Goal: Task Accomplishment & Management: Manage account settings

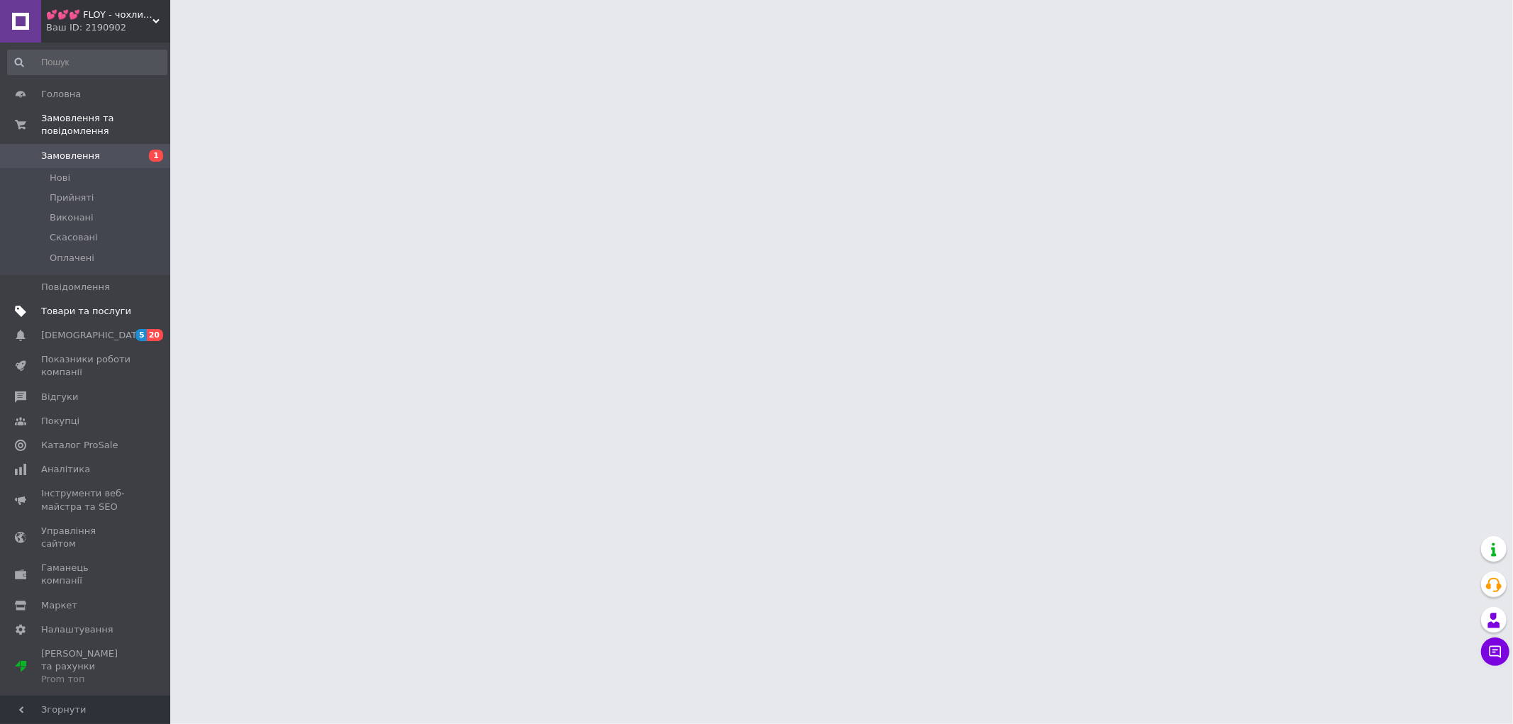
click at [85, 299] on link "Товари та послуги" at bounding box center [87, 311] width 175 height 24
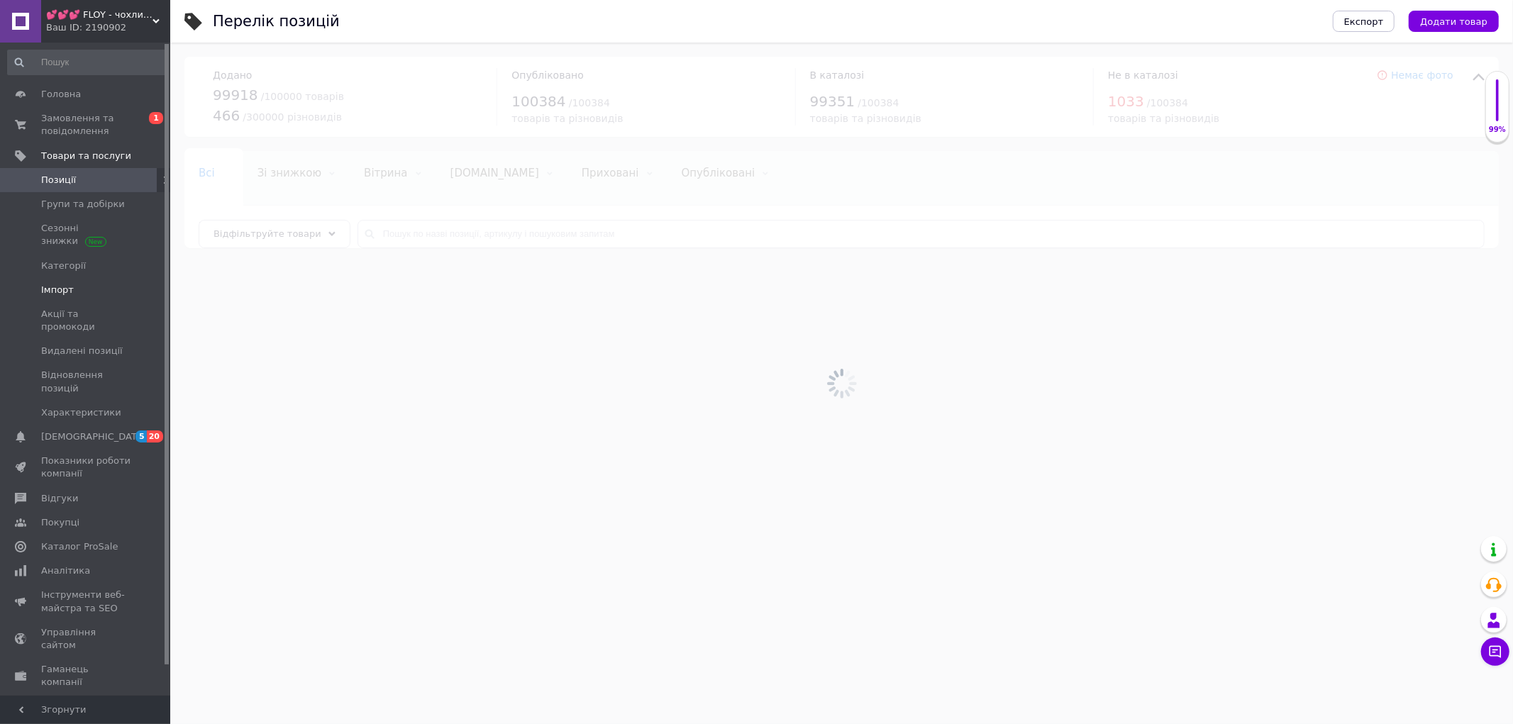
click at [79, 287] on span "Імпорт" at bounding box center [86, 290] width 90 height 13
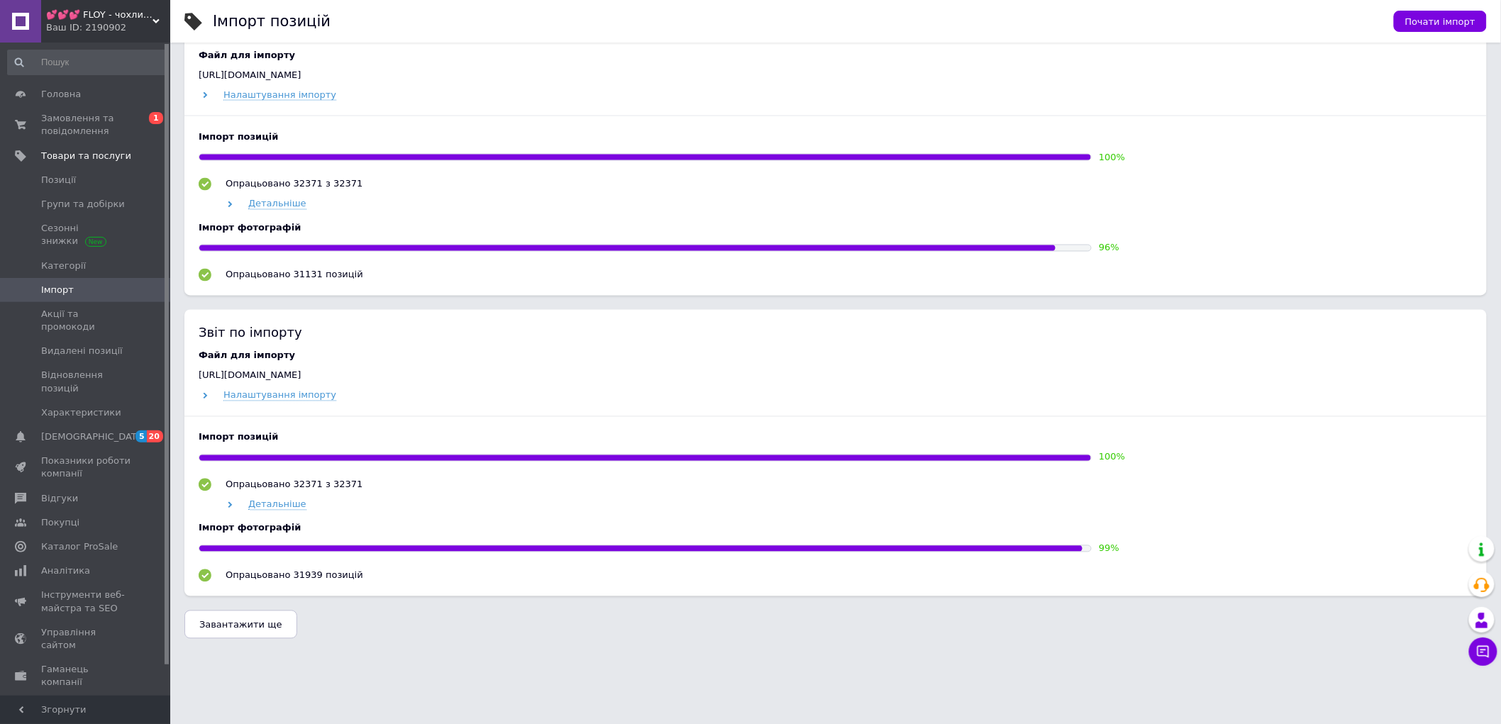
scroll to position [948, 0]
click at [237, 628] on span "Завантажити ще" at bounding box center [240, 625] width 83 height 11
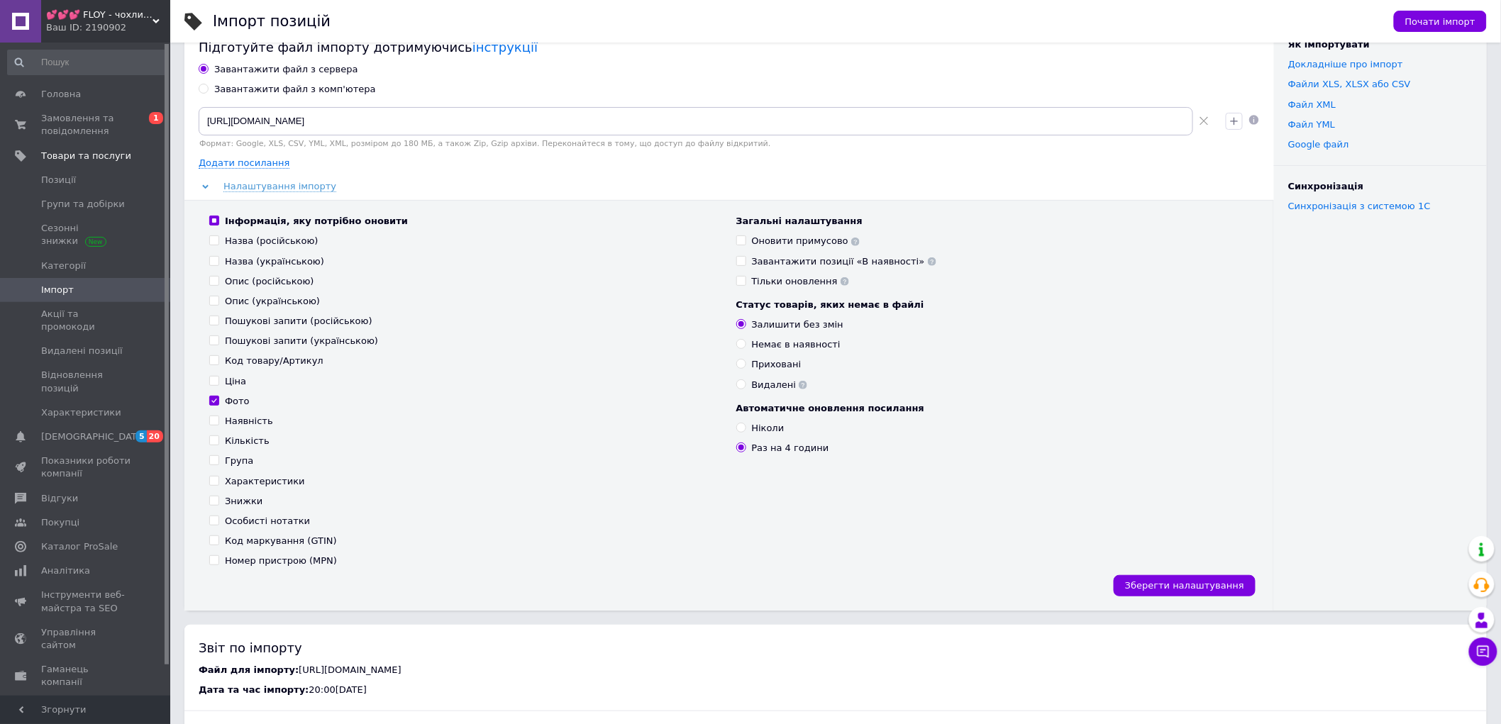
scroll to position [0, 0]
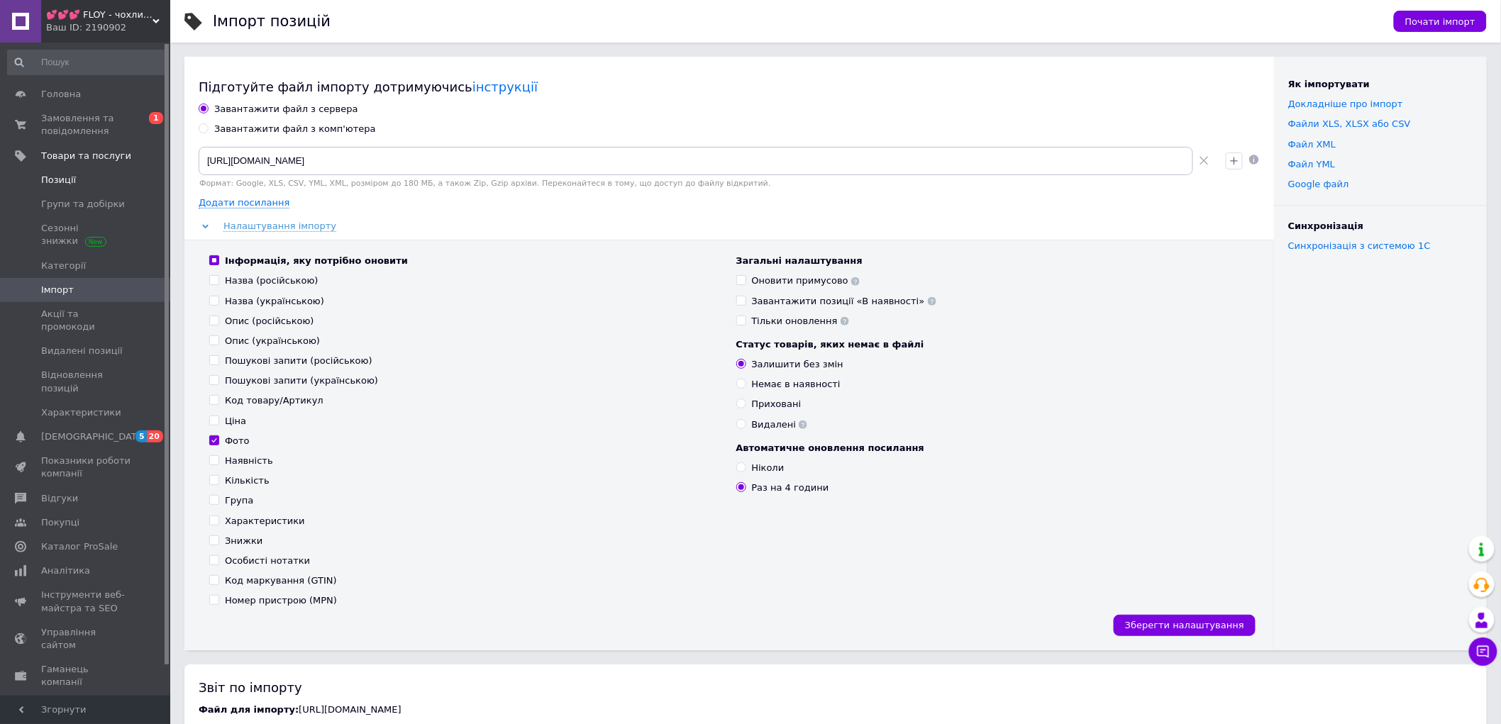
click at [74, 178] on span "Позиції" at bounding box center [86, 180] width 90 height 13
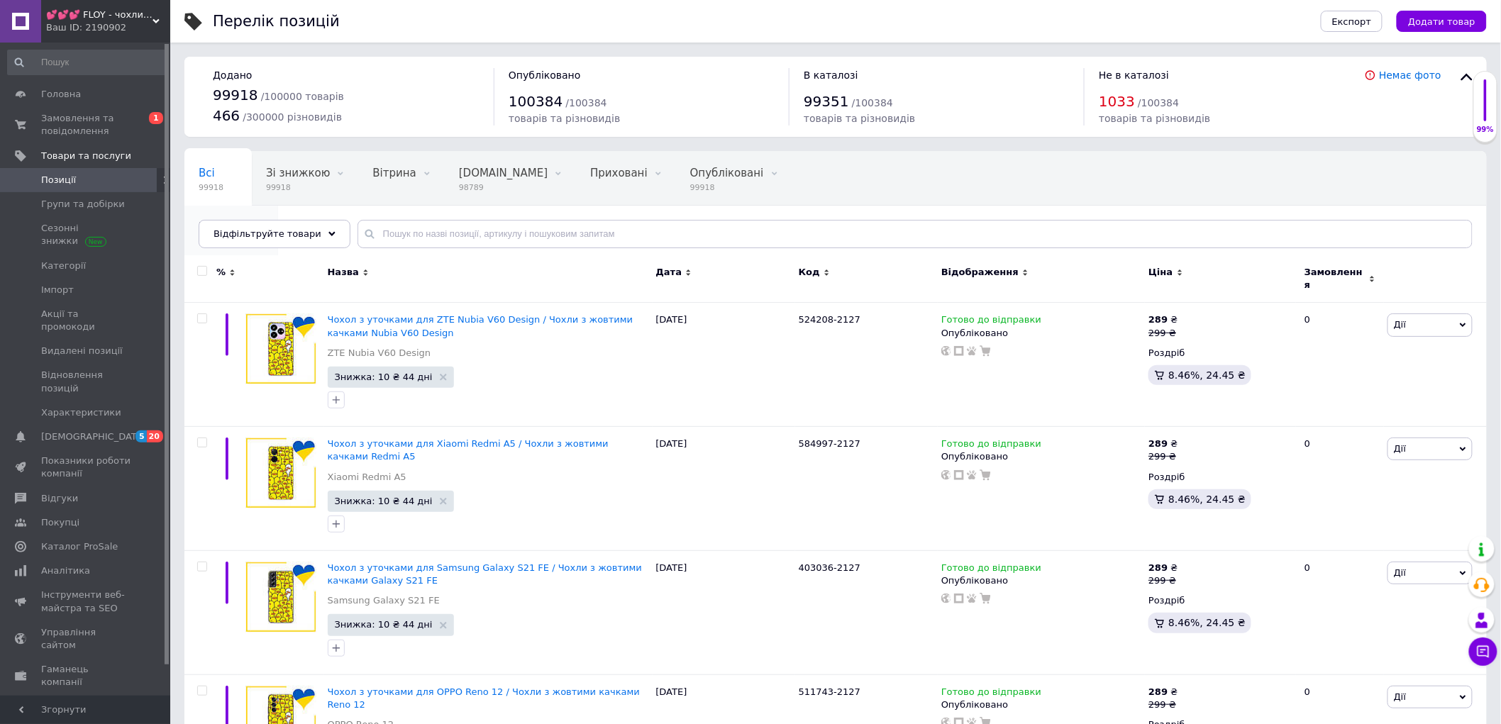
click at [278, 206] on div "Без фото 1128" at bounding box center [231, 233] width 94 height 54
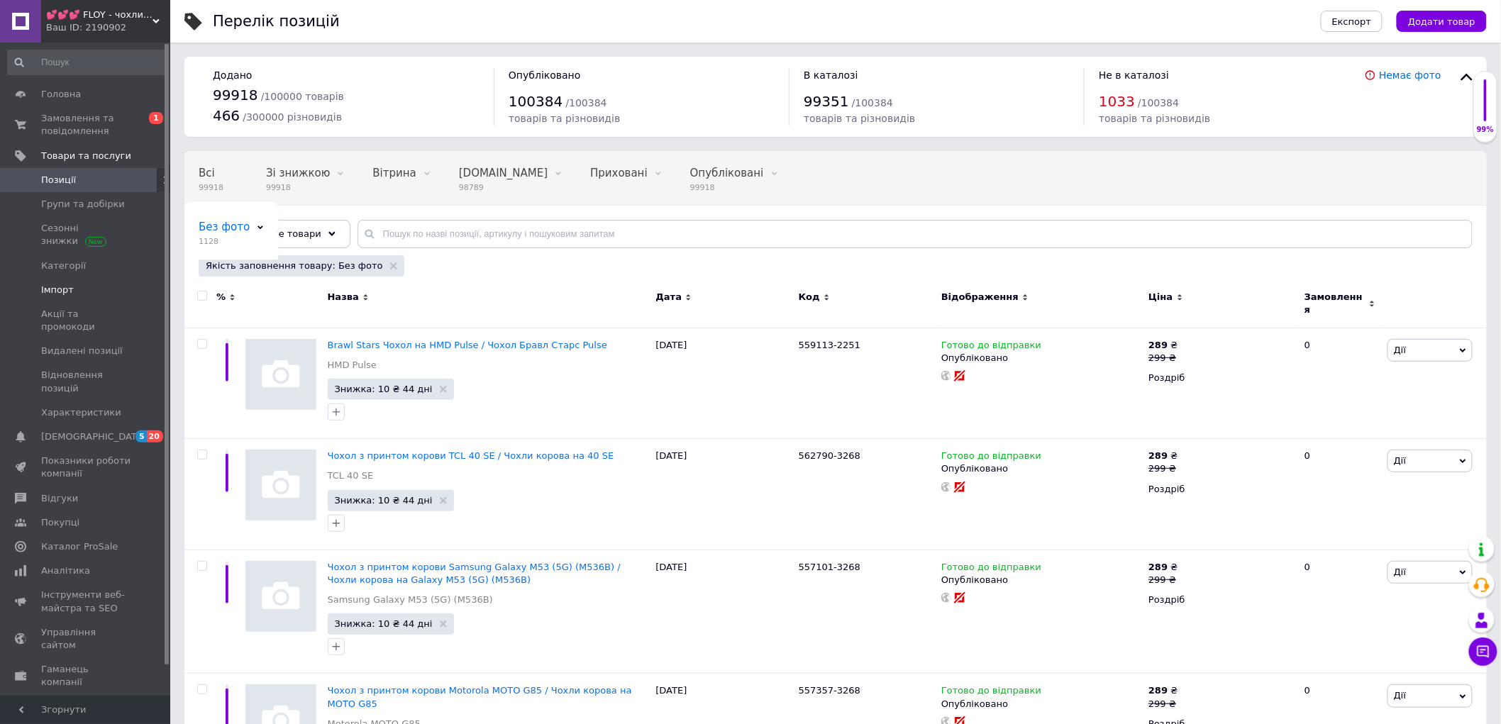
click at [83, 278] on link "Імпорт" at bounding box center [87, 290] width 175 height 24
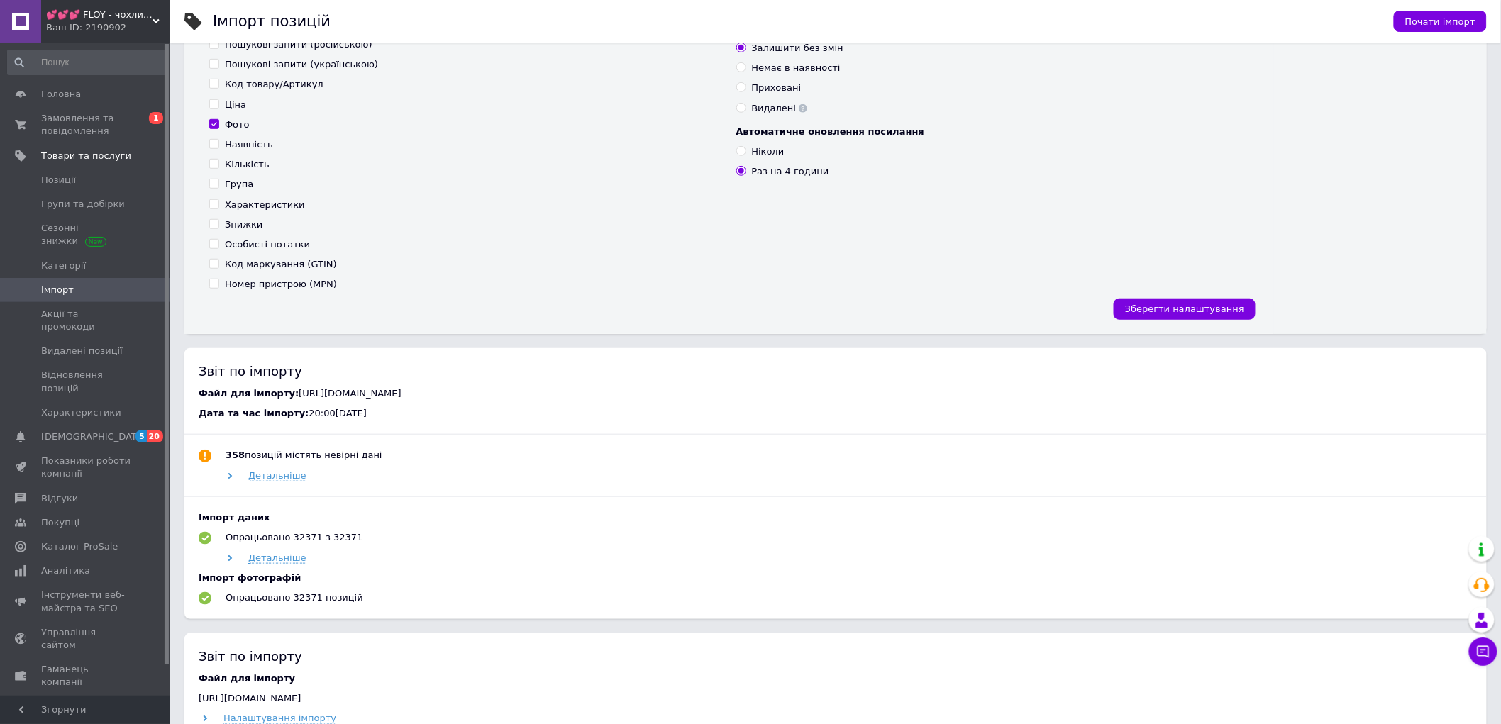
scroll to position [526, 0]
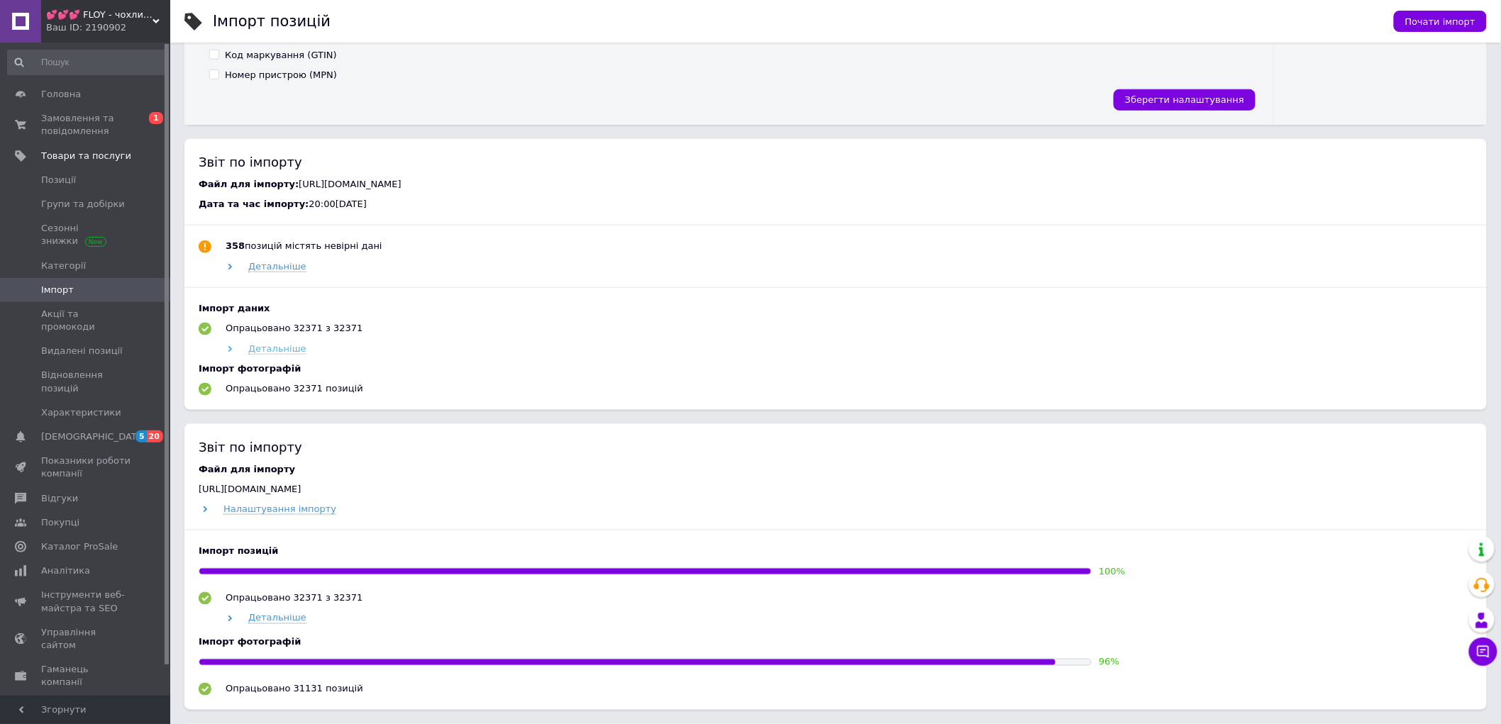
click at [277, 351] on span "Детальніше" at bounding box center [277, 348] width 58 height 11
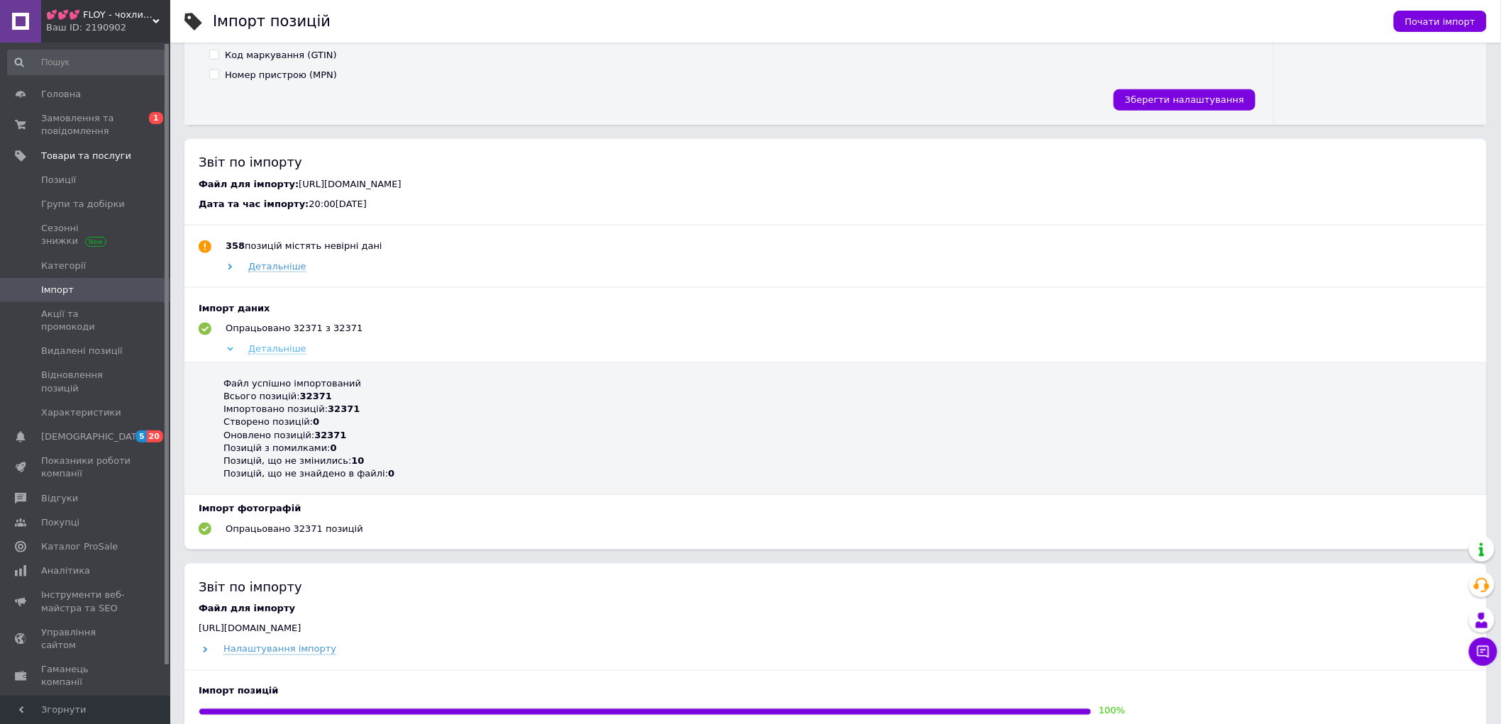
click at [277, 351] on span "Детальніше" at bounding box center [277, 348] width 58 height 11
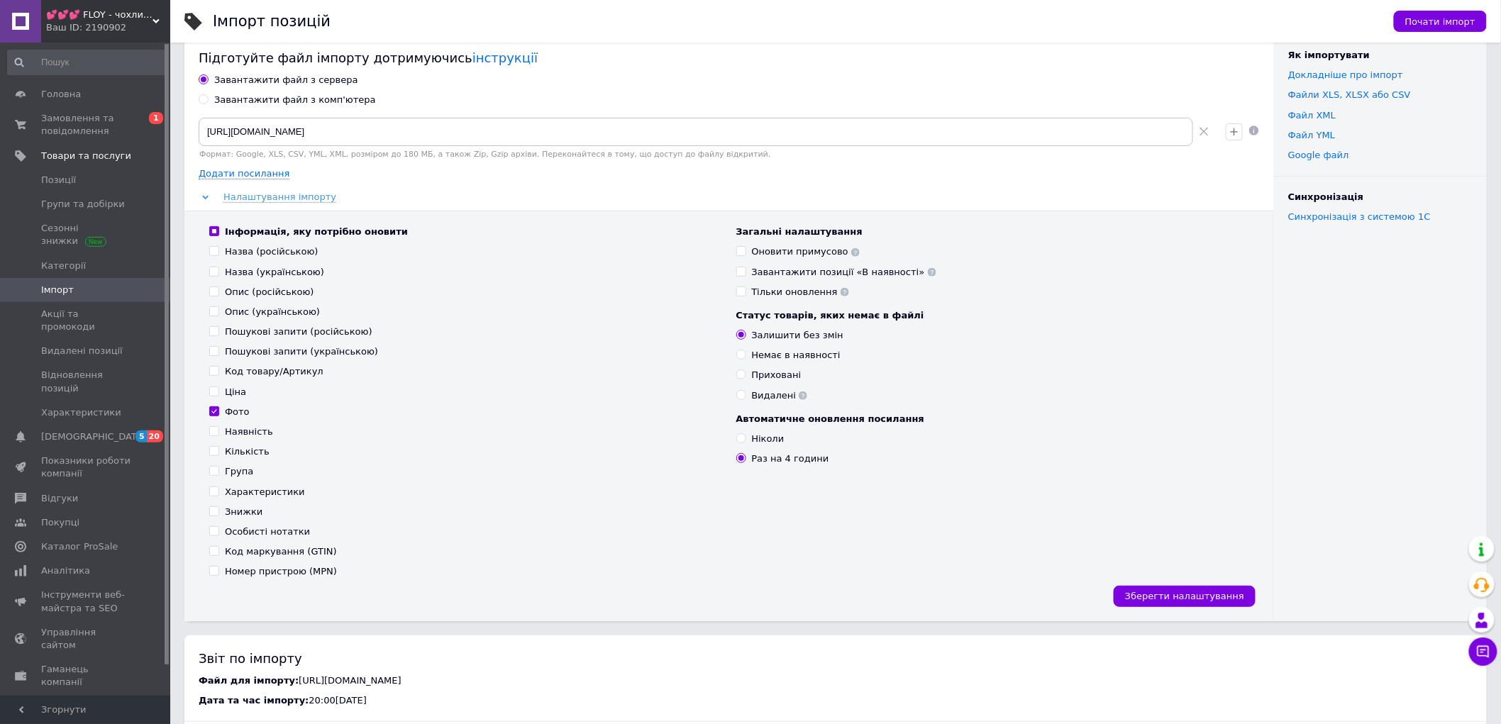
scroll to position [0, 0]
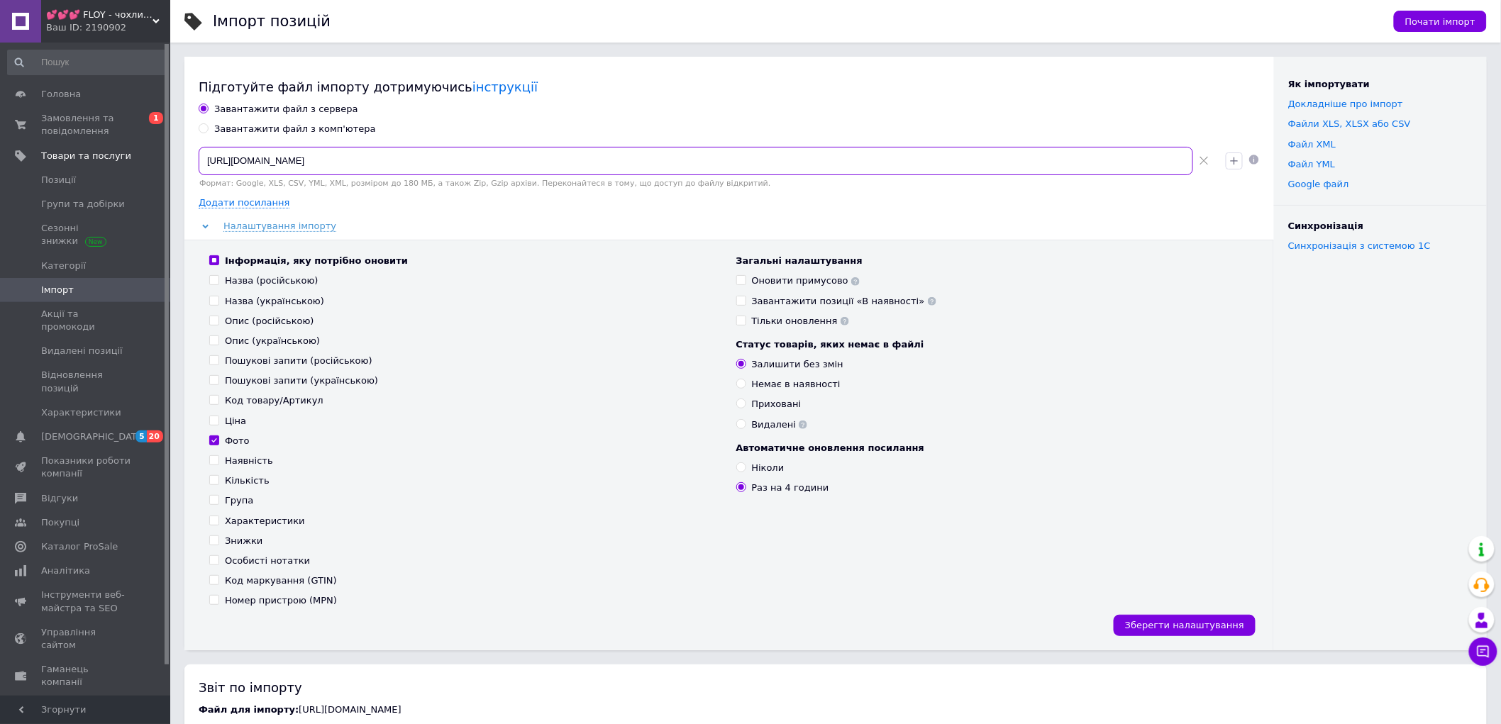
click at [509, 163] on input "[URL][DOMAIN_NAME]" at bounding box center [696, 161] width 995 height 28
click at [509, 165] on input "[URL][DOMAIN_NAME]" at bounding box center [696, 161] width 995 height 28
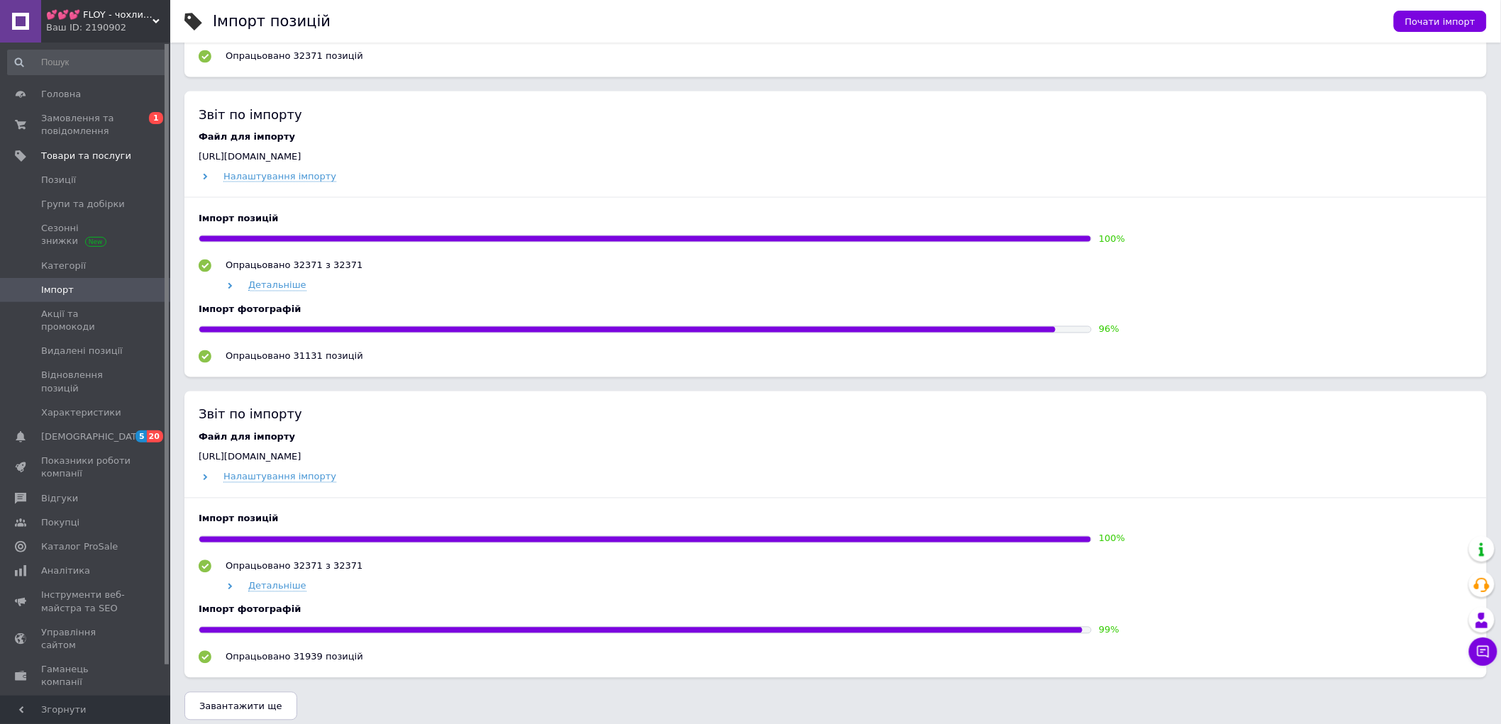
scroll to position [948, 0]
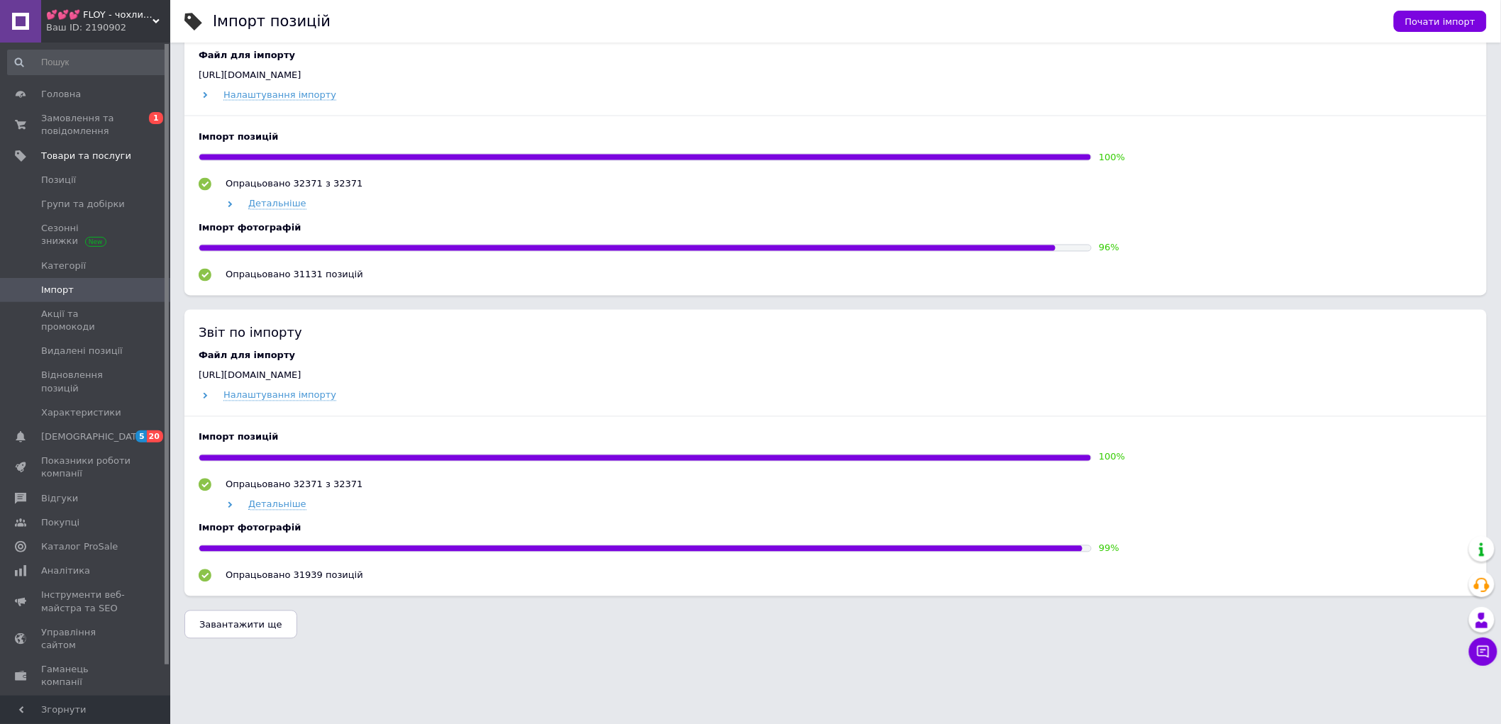
click at [260, 630] on span "Завантажити ще" at bounding box center [240, 625] width 83 height 11
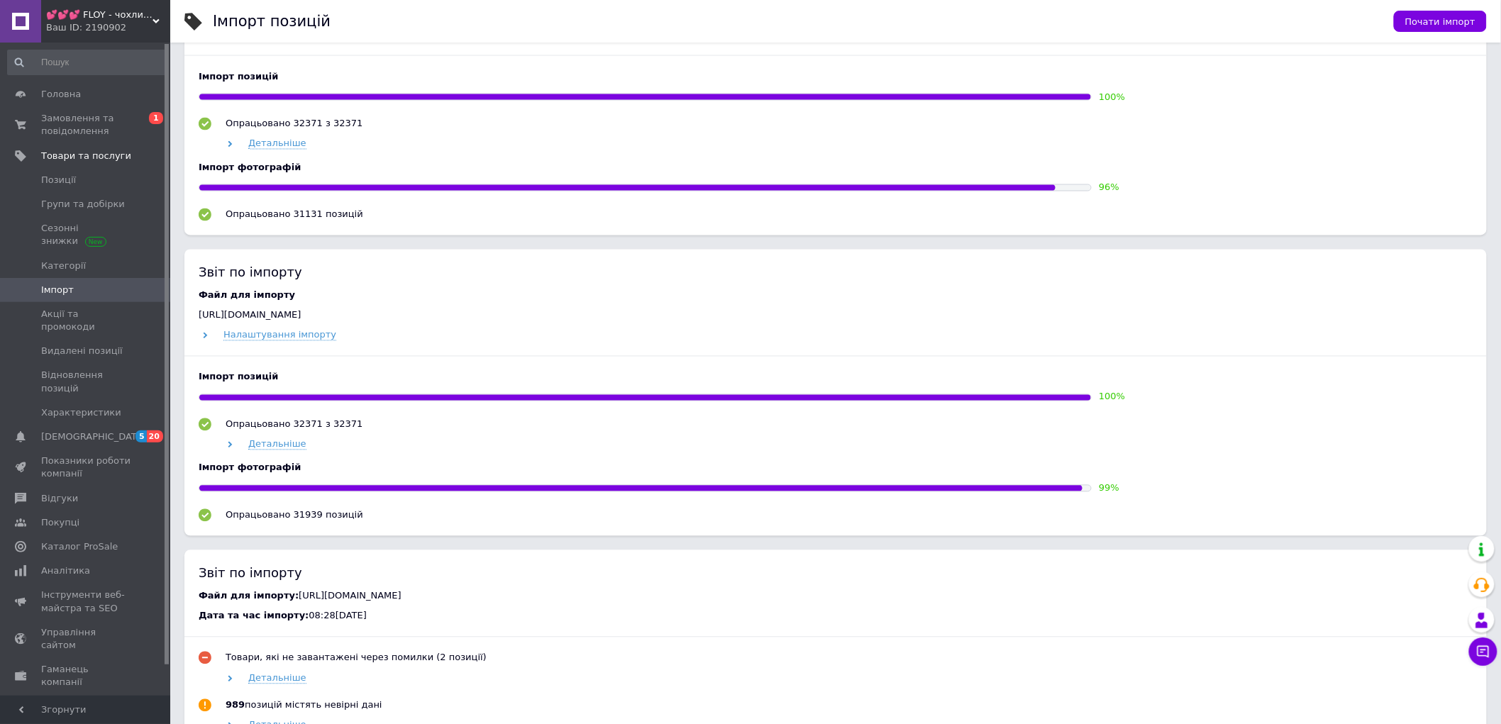
scroll to position [1211, 0]
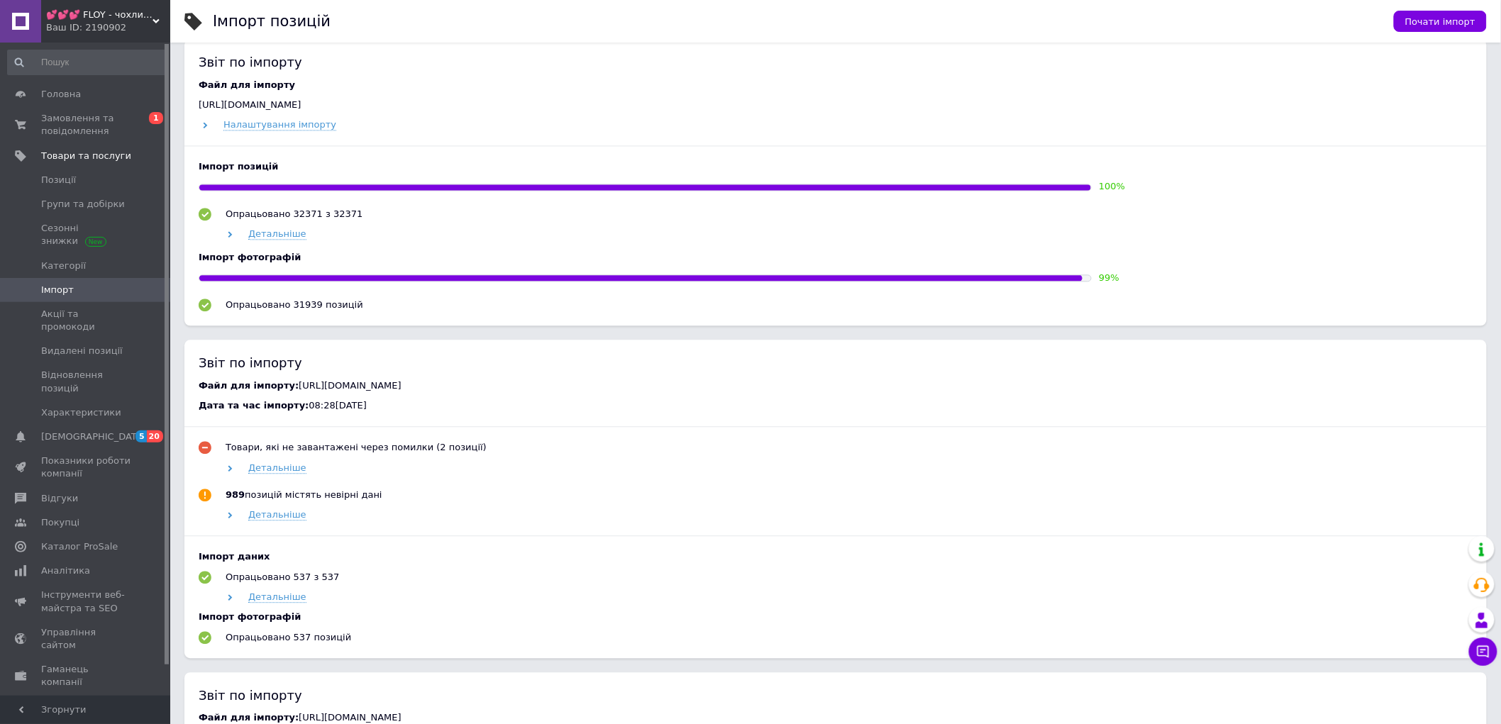
click at [402, 391] on span "[URL][DOMAIN_NAME]" at bounding box center [350, 385] width 103 height 11
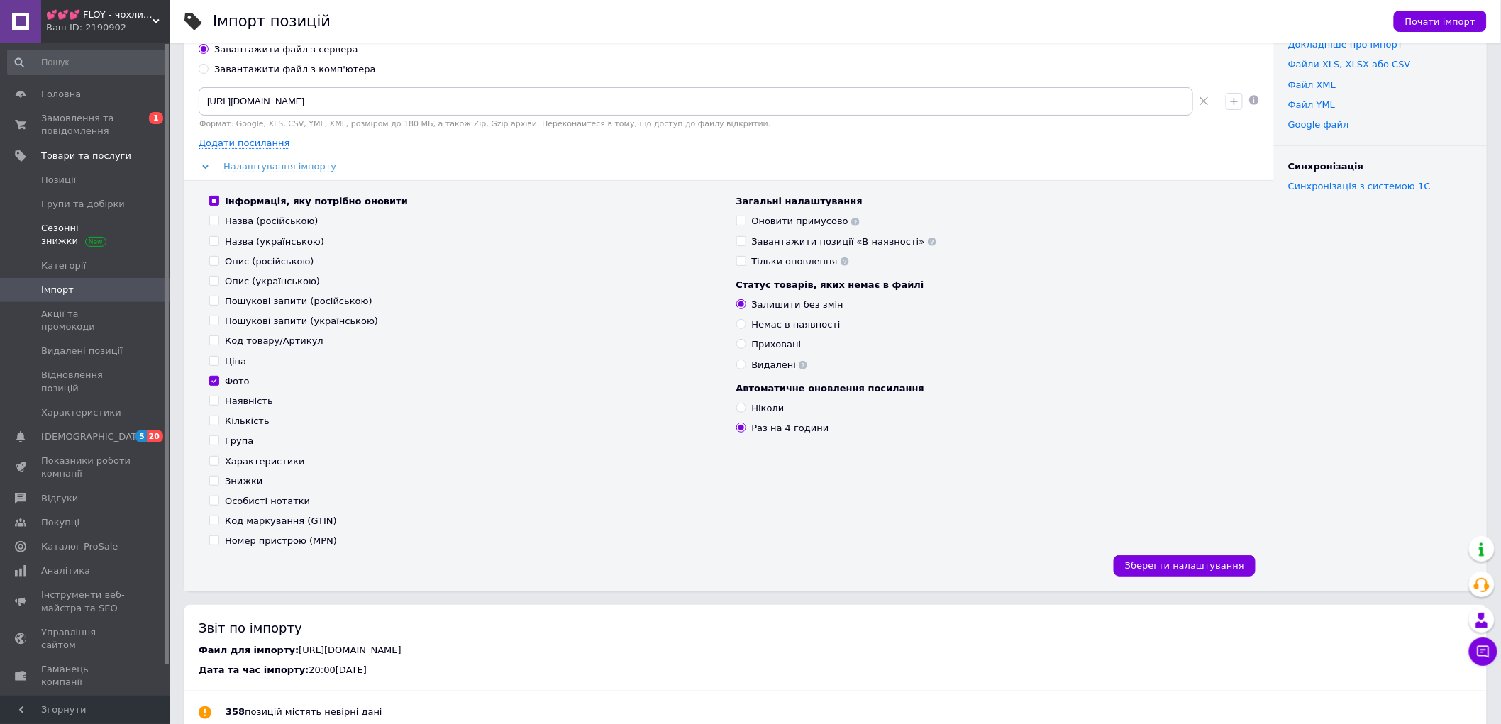
scroll to position [0, 0]
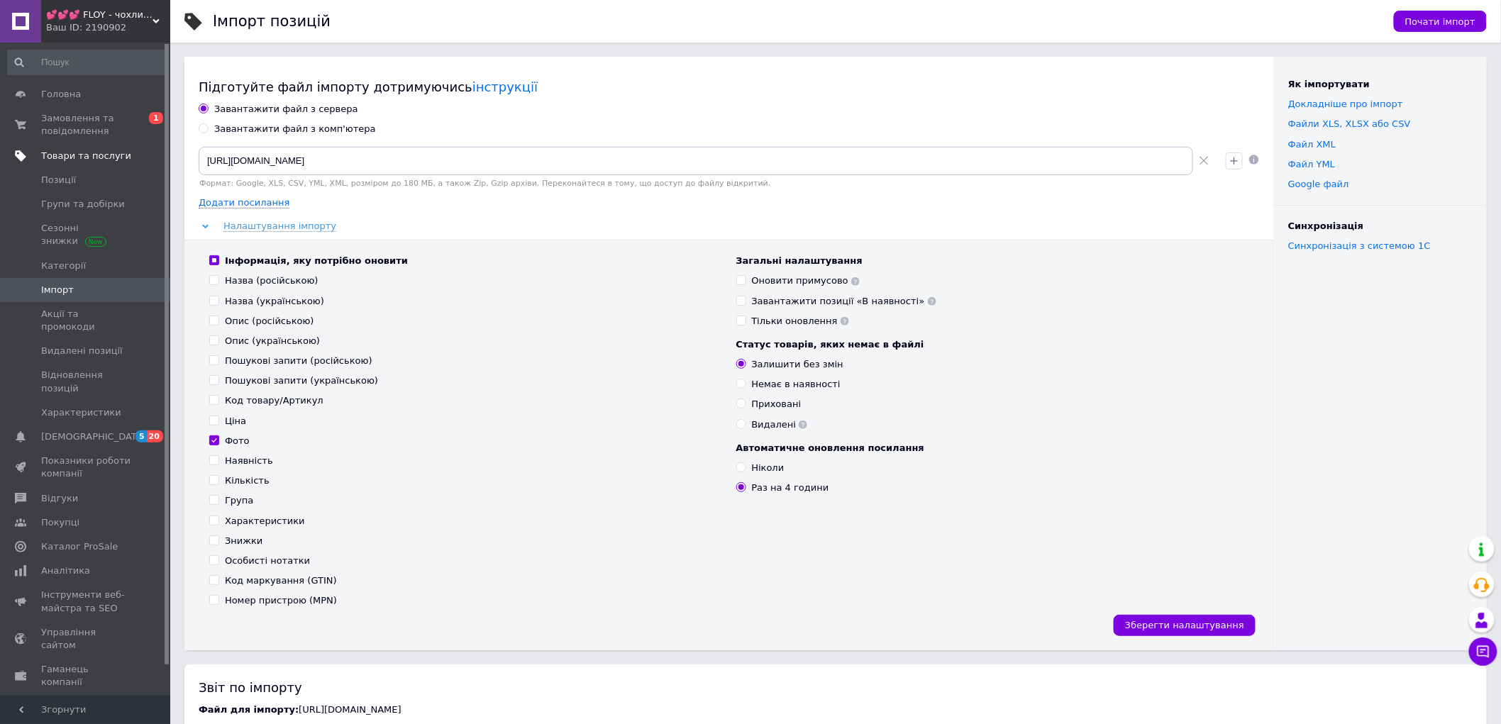
click at [58, 165] on link "Товари та послуги" at bounding box center [87, 156] width 175 height 24
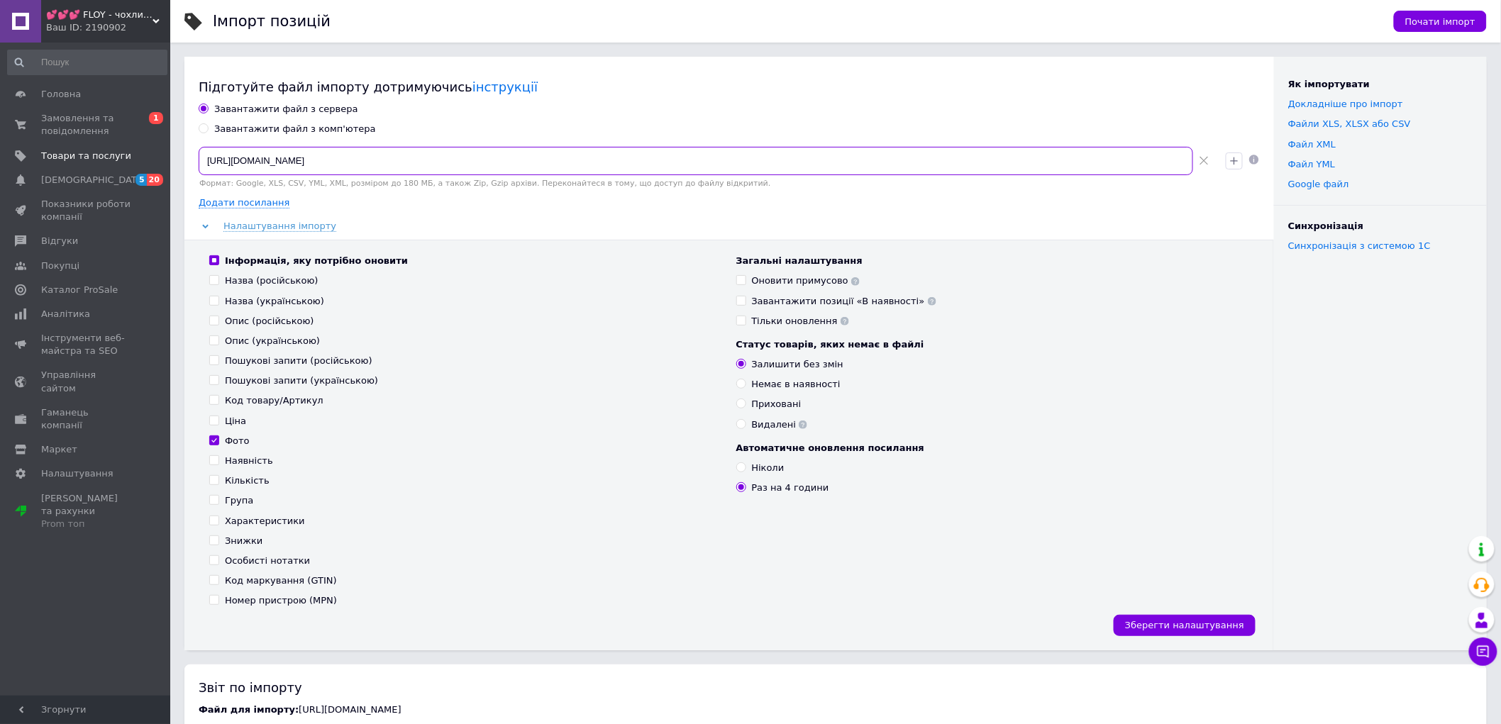
click at [508, 157] on input "[URL][DOMAIN_NAME]" at bounding box center [696, 161] width 995 height 28
type input "[URL][DOMAIN_NAME]"
click at [1211, 612] on div "Інформація, яку потрібно оновити Назва (російською) Назва (українською) Опис (р…" at bounding box center [729, 445] width 1090 height 410
click at [1211, 620] on span "Зберегти налаштування" at bounding box center [1184, 625] width 119 height 11
click at [526, 163] on input "[URL][DOMAIN_NAME]" at bounding box center [696, 161] width 995 height 28
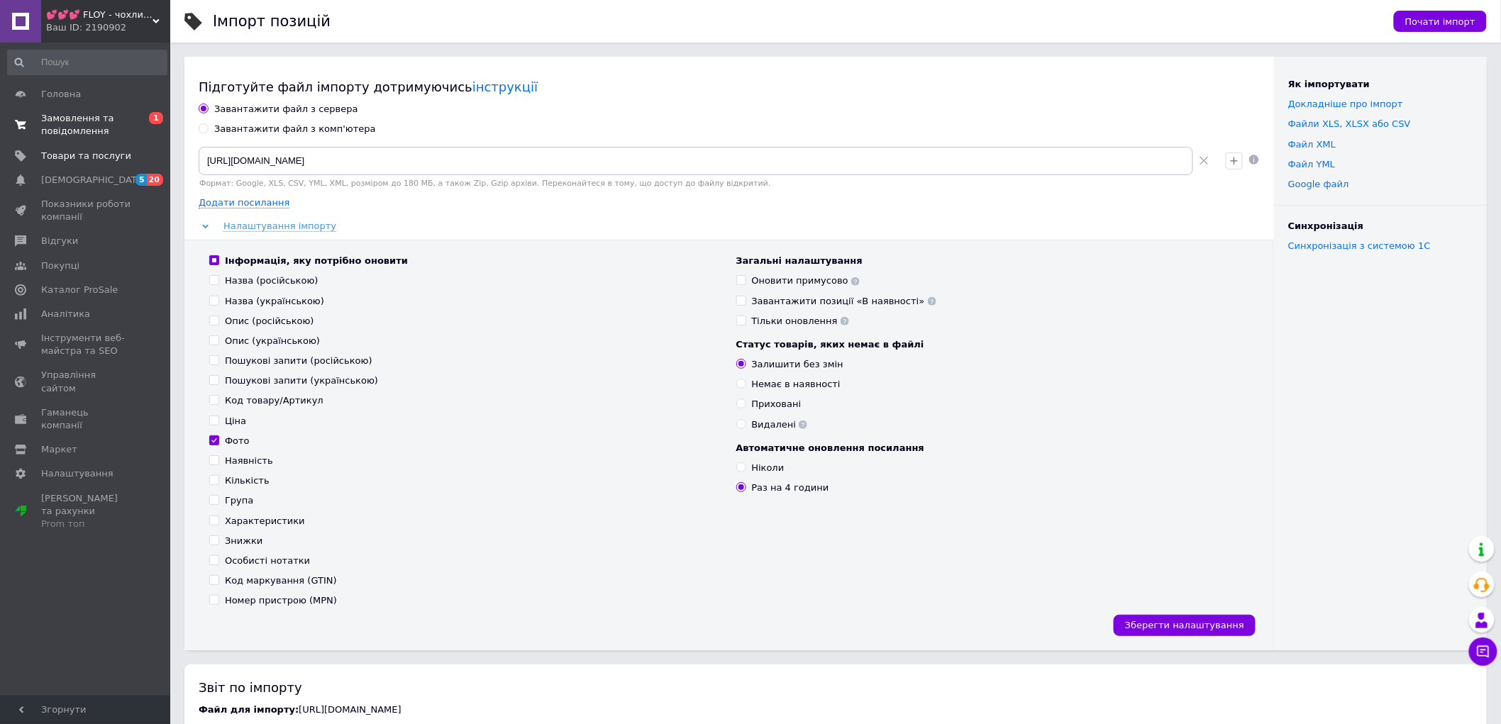
click at [82, 131] on span "Замовлення та повідомлення" at bounding box center [86, 125] width 90 height 26
